Goal: Check status: Check status

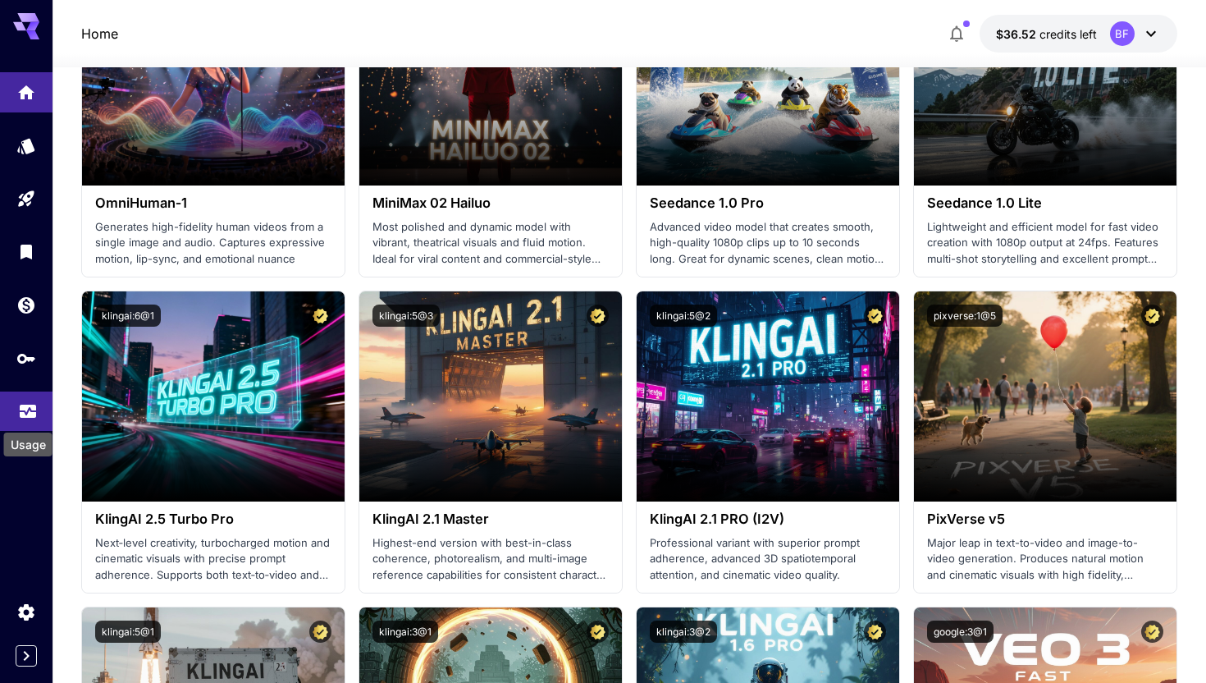
click at [33, 410] on icon "Usage" at bounding box center [28, 407] width 20 height 20
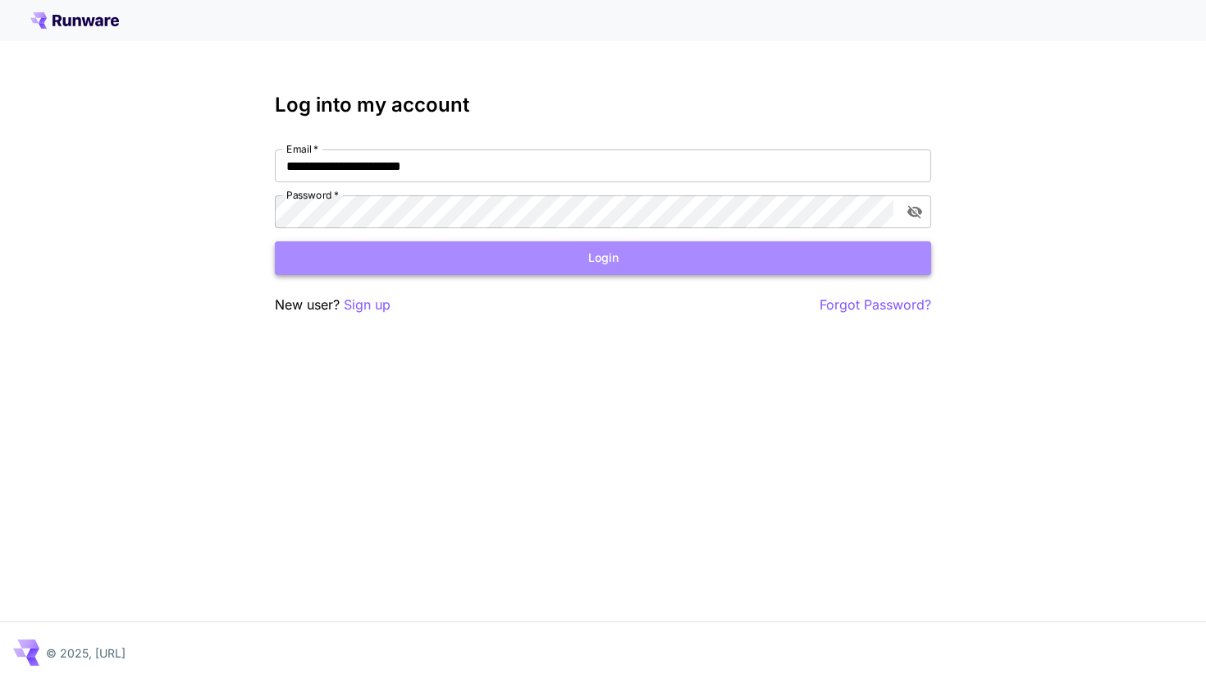
click at [452, 267] on button "Login" at bounding box center [603, 258] width 656 height 34
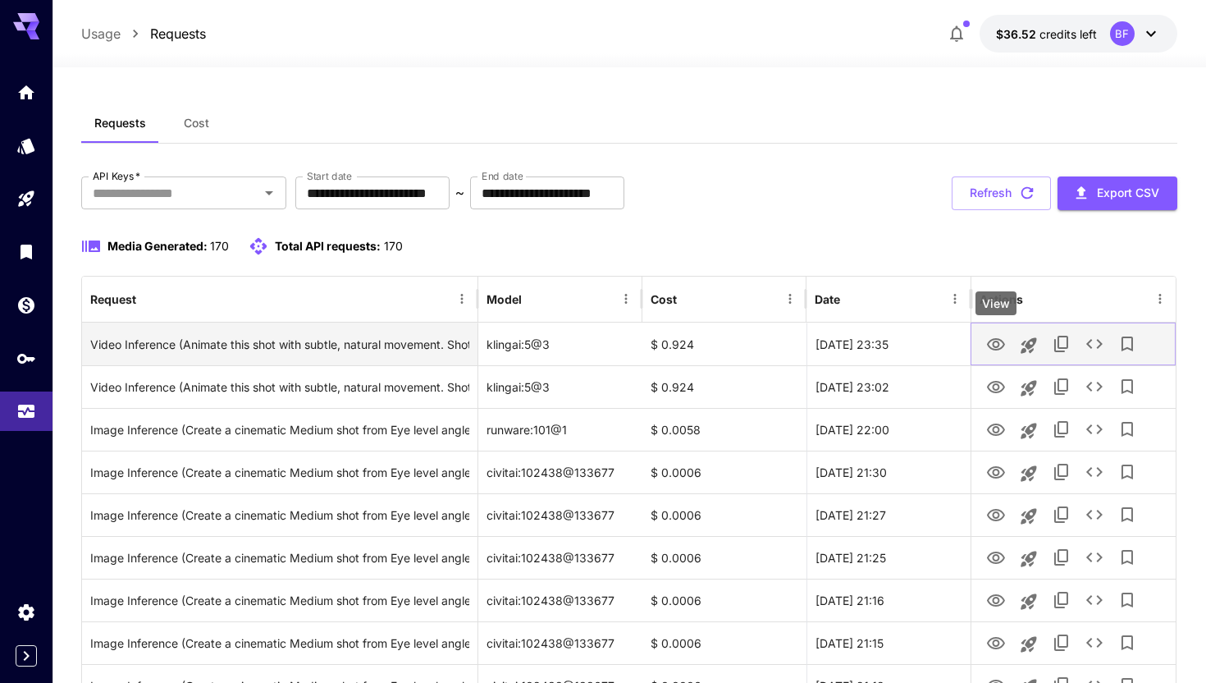
click at [996, 345] on icon "View" at bounding box center [996, 345] width 20 height 20
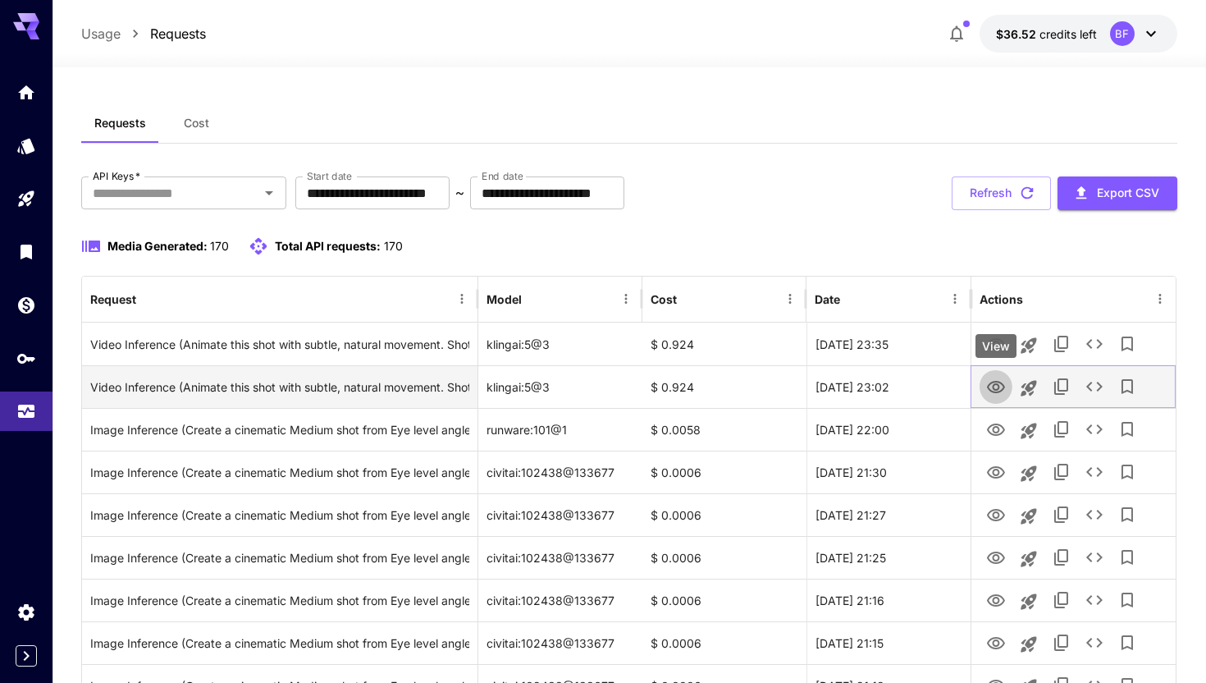
click at [997, 386] on icon "View" at bounding box center [996, 387] width 20 height 20
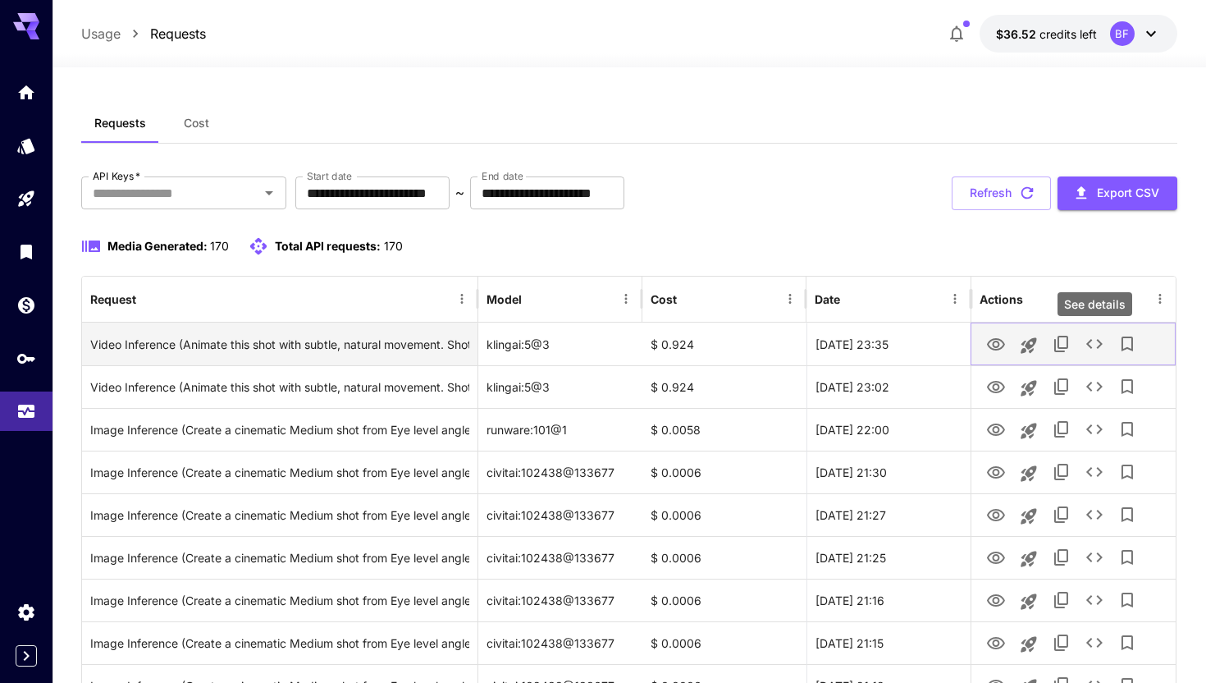
click at [1090, 347] on icon "See details" at bounding box center [1094, 344] width 16 height 10
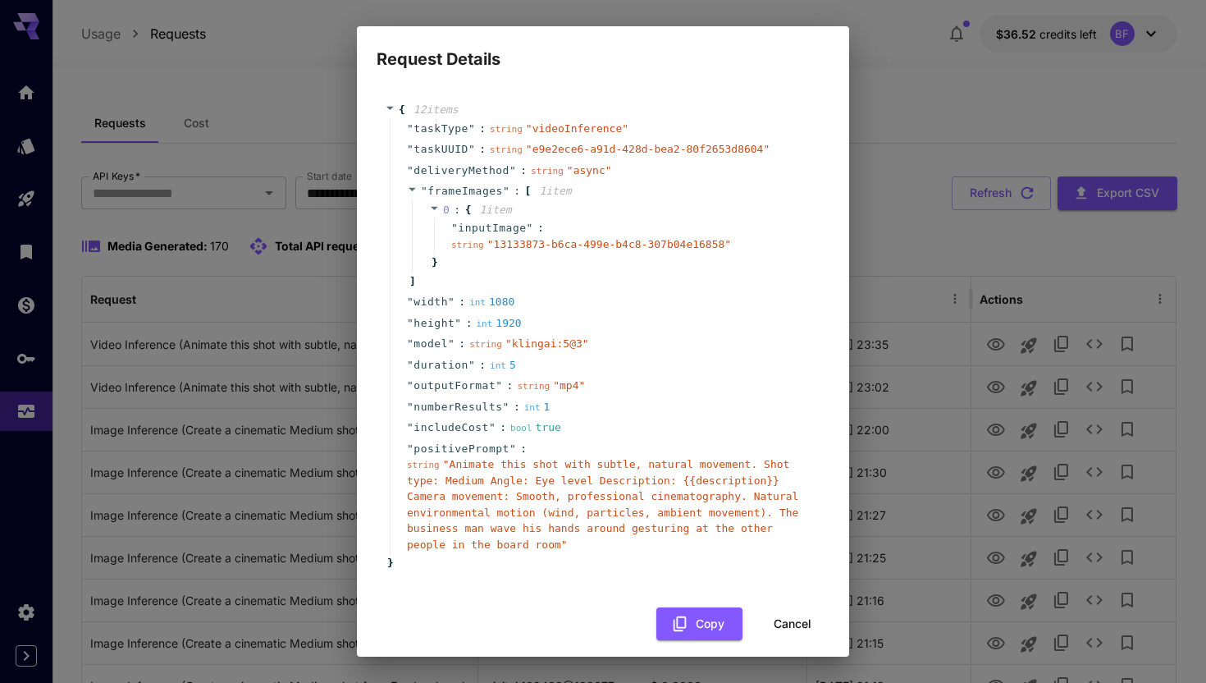
scroll to position [13, 0]
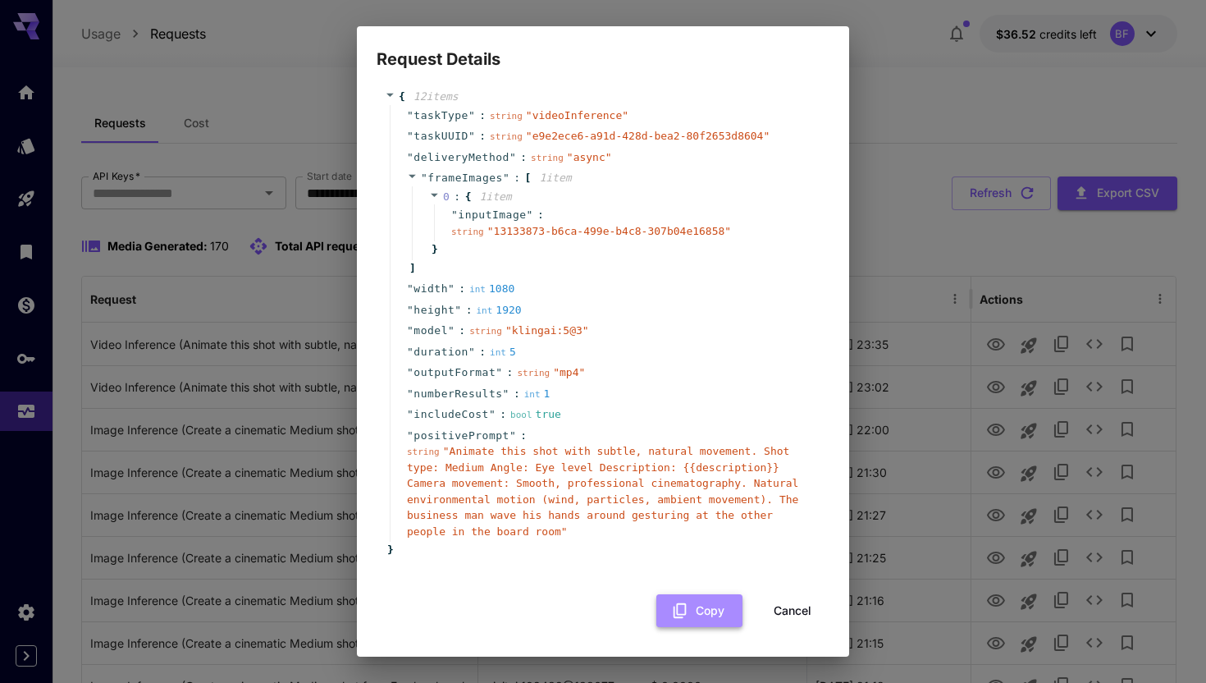
click at [706, 609] on button "Copy" at bounding box center [699, 611] width 86 height 34
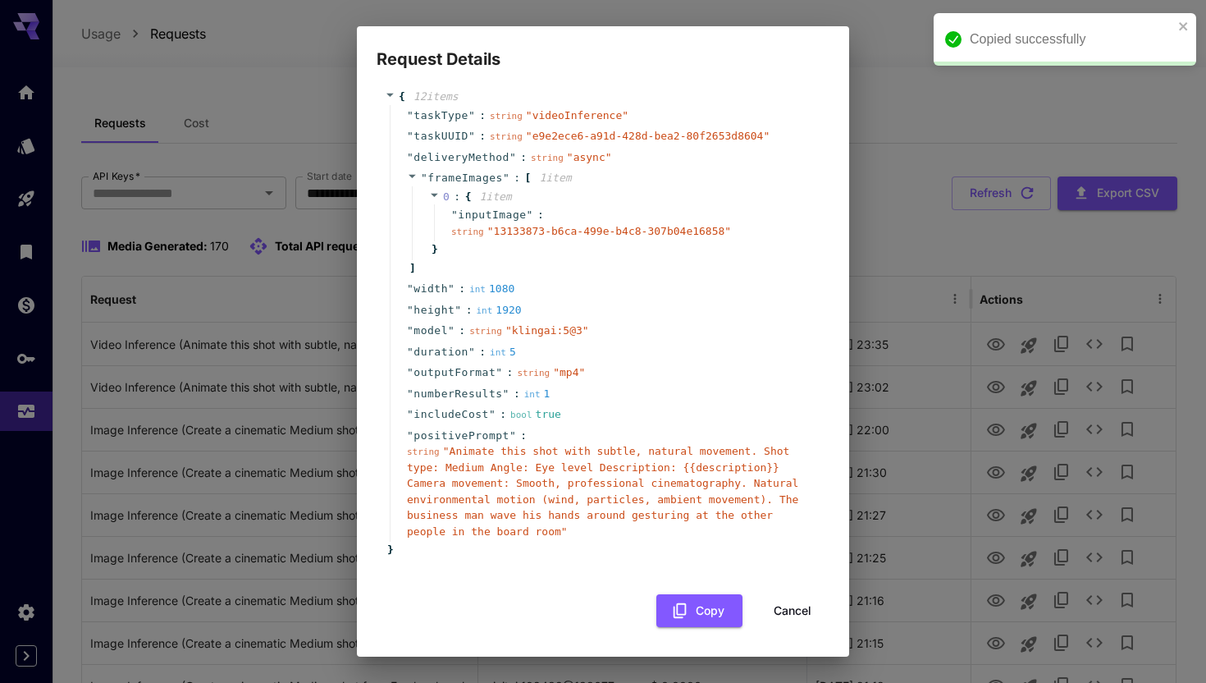
click at [932, 202] on div "Request Details { 12 item s " taskType " : string " videoInference " " taskUUID…" at bounding box center [603, 341] width 1206 height 683
click at [786, 604] on button "Cancel" at bounding box center [793, 611] width 74 height 34
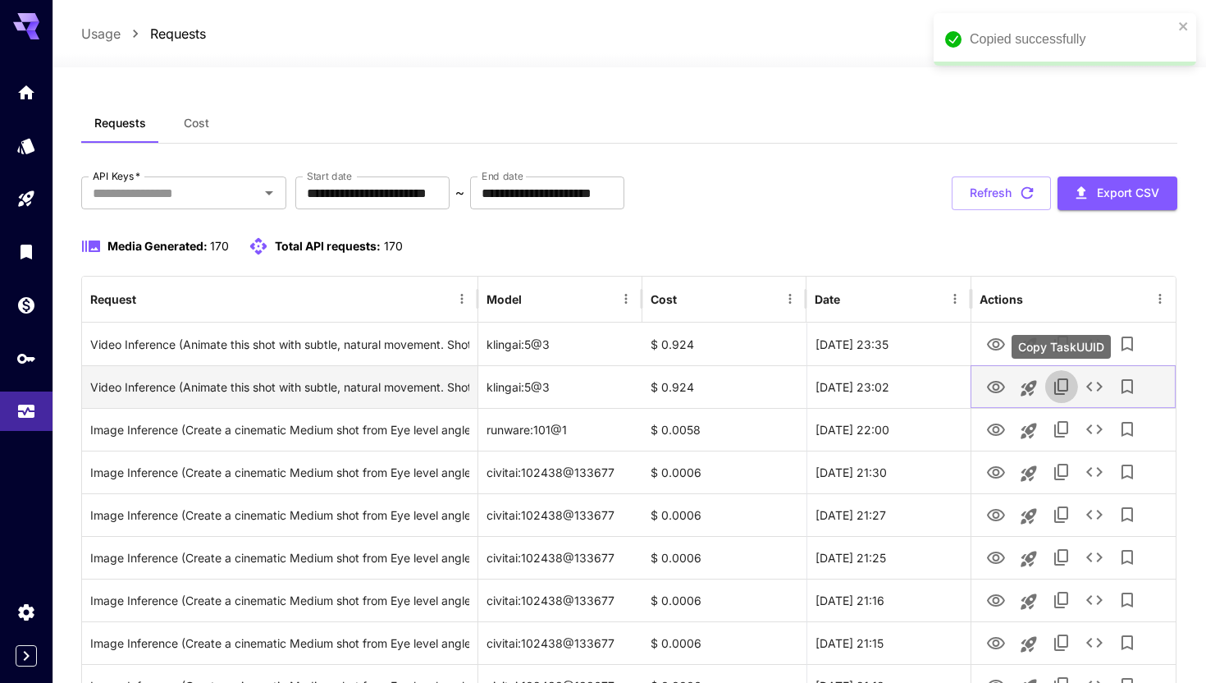
click at [1055, 389] on icon "Copy TaskUUID" at bounding box center [1061, 386] width 14 height 16
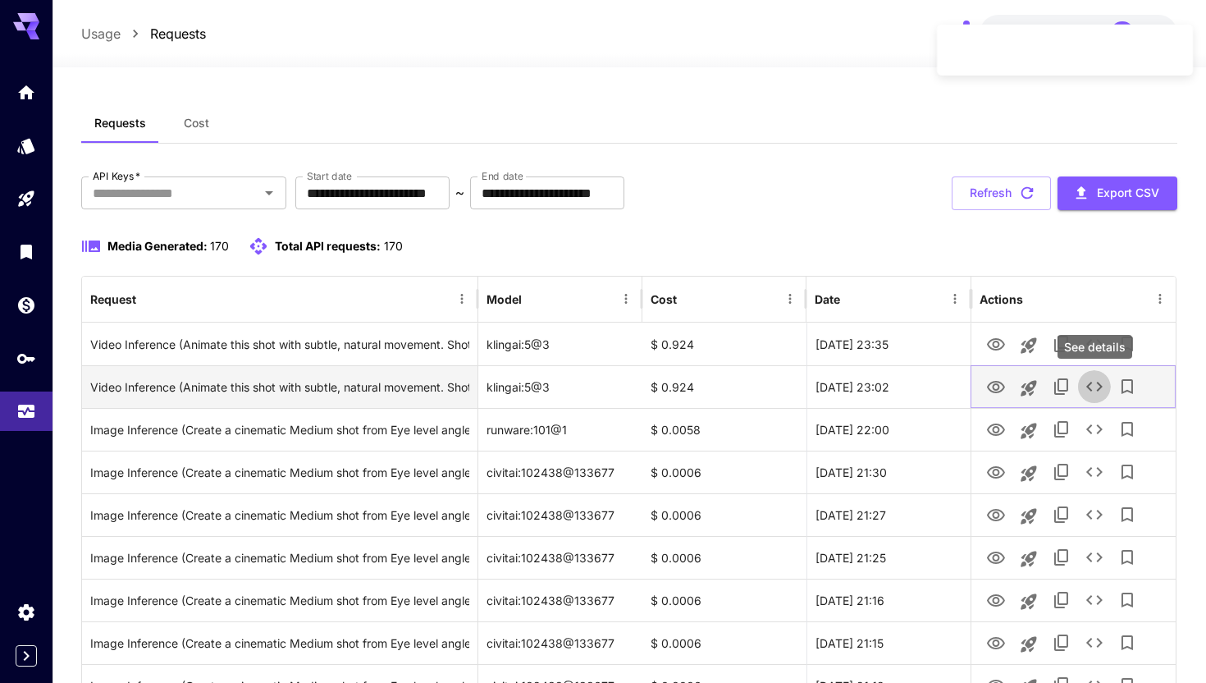
click at [1090, 386] on icon "See details" at bounding box center [1095, 387] width 20 height 20
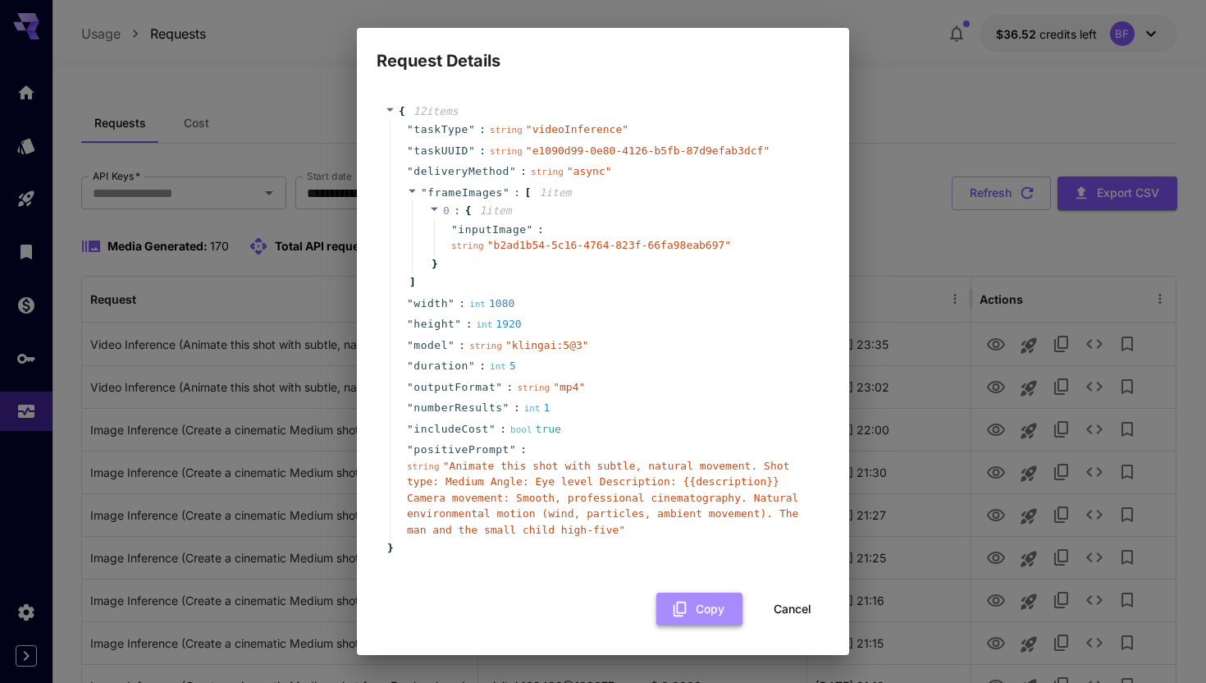
click at [708, 611] on button "Copy" at bounding box center [699, 609] width 86 height 34
click at [802, 609] on button "Cancel" at bounding box center [793, 609] width 74 height 34
